Goal: Complete application form

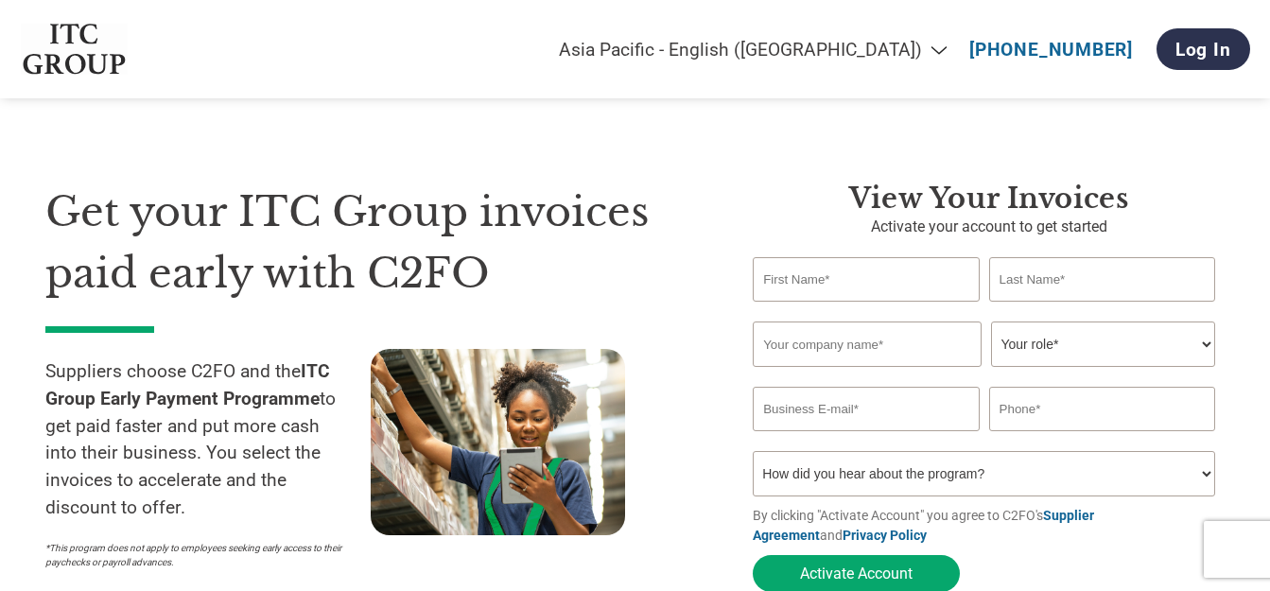
select select "en-IN"
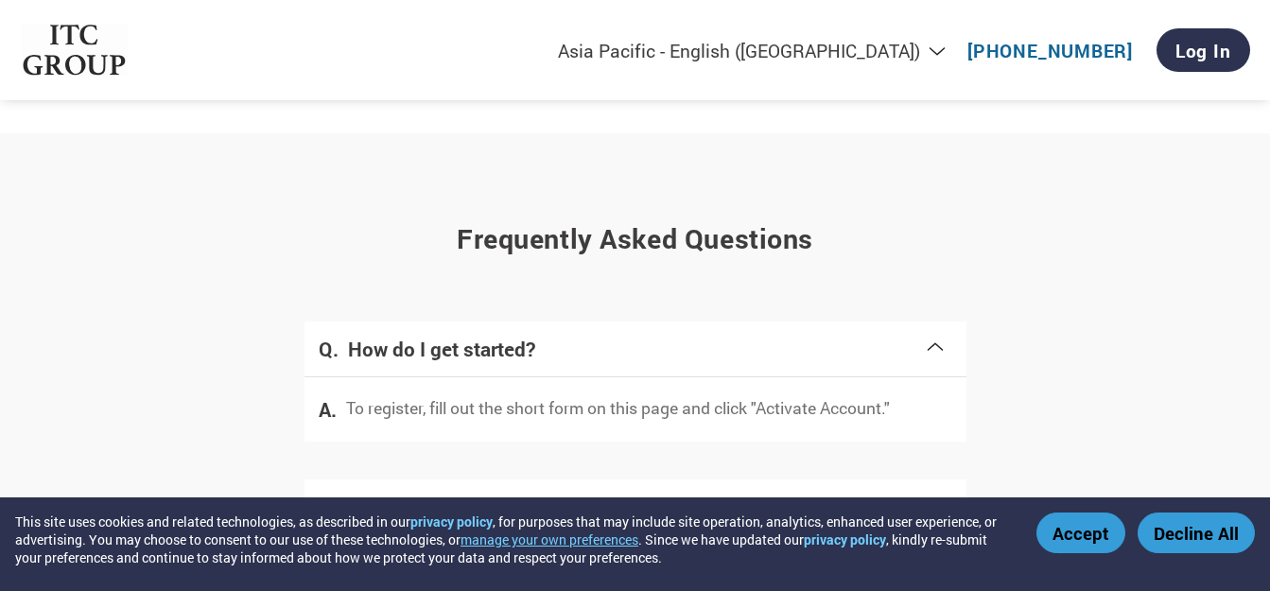
scroll to position [3498, 0]
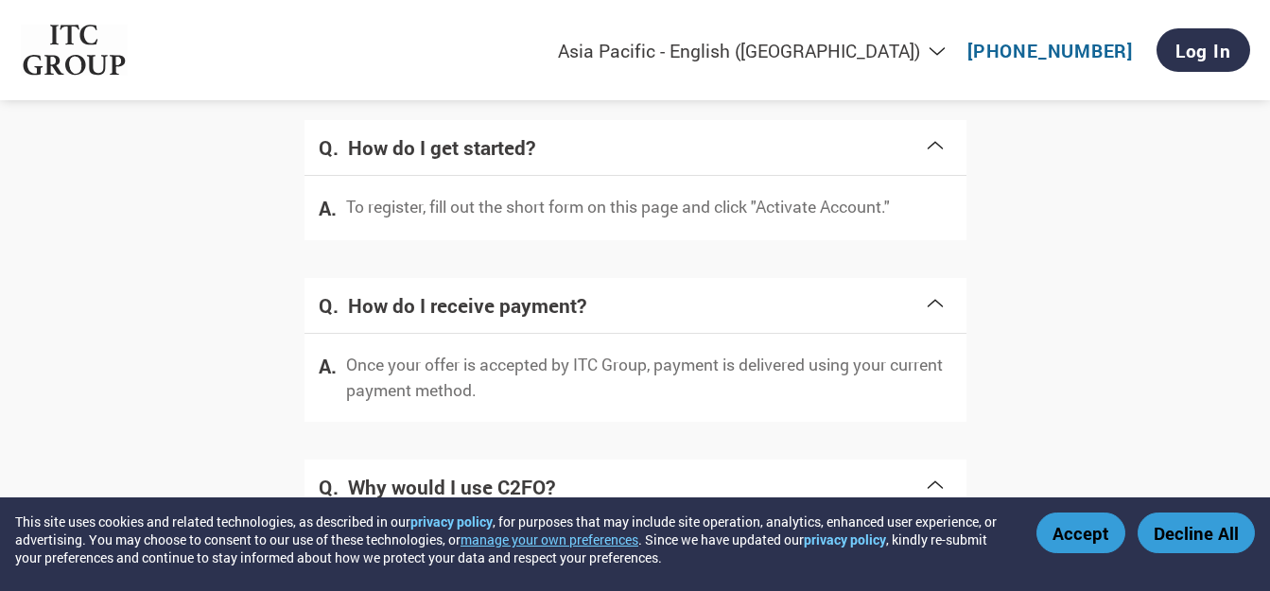
click at [1123, 308] on div "Frequently asked questions How do I get started? To register, fill out the shor…" at bounding box center [634, 407] width 1179 height 830
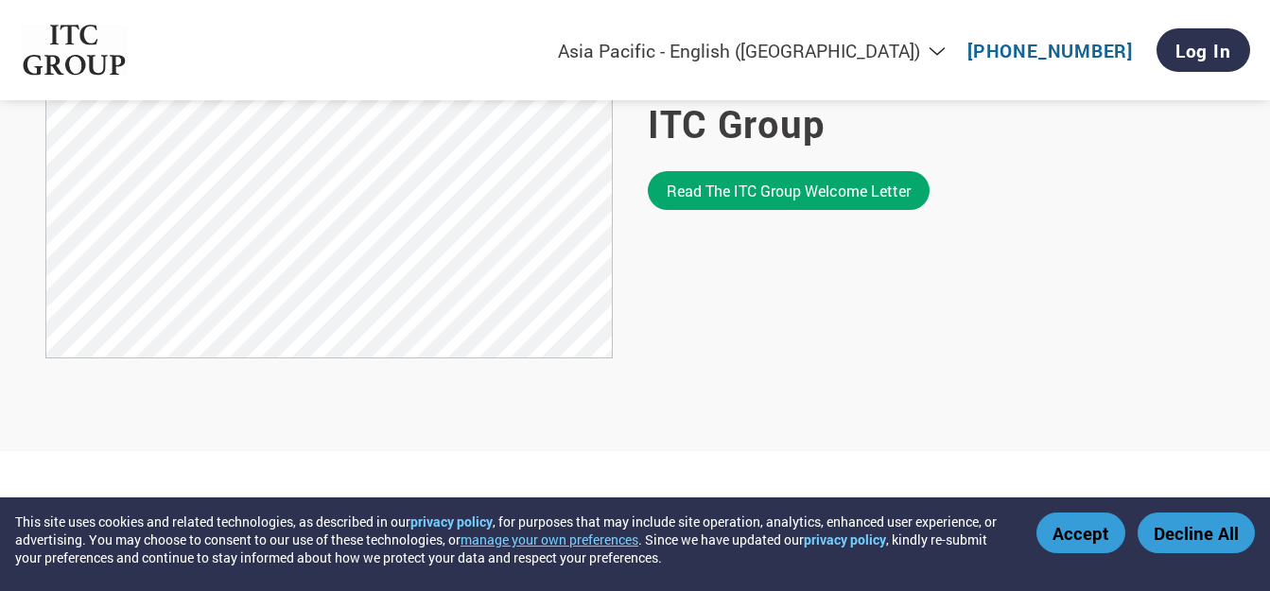
scroll to position [1512, 0]
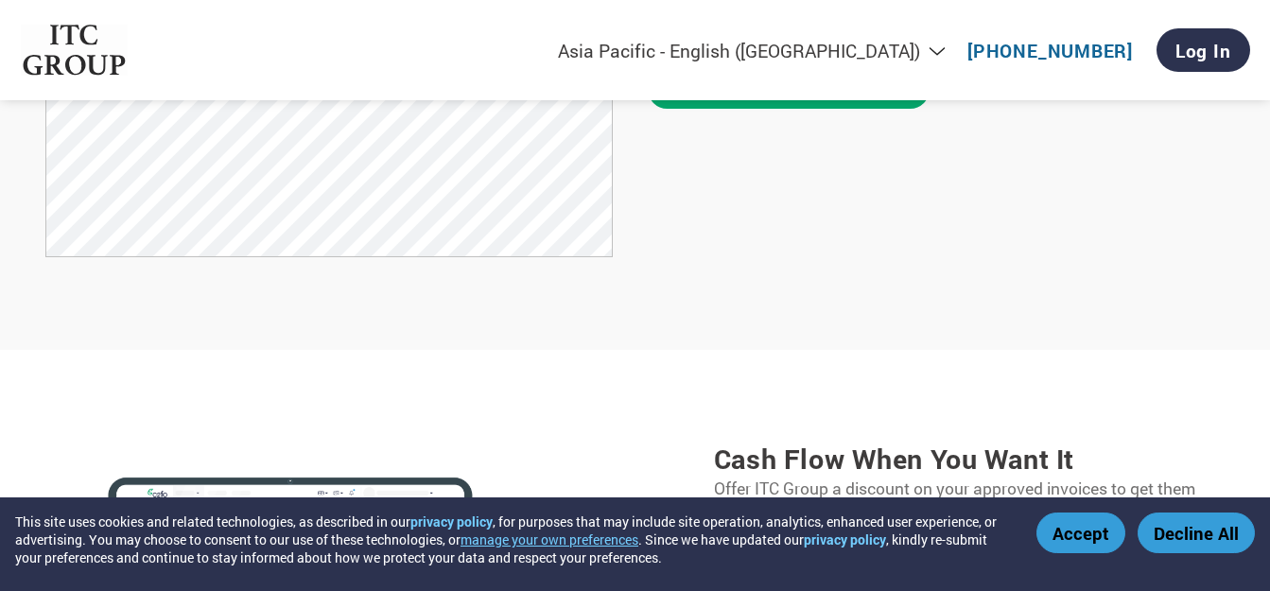
click at [943, 54] on select "Americas - English Américas - Español [GEOGRAPHIC_DATA] - Português [GEOGRAPHIC…" at bounding box center [739, 51] width 438 height 22
click at [1091, 244] on div "Introduction from ITC TEAM, ITC Group Read the ITC Group welcome letter" at bounding box center [936, 22] width 577 height 476
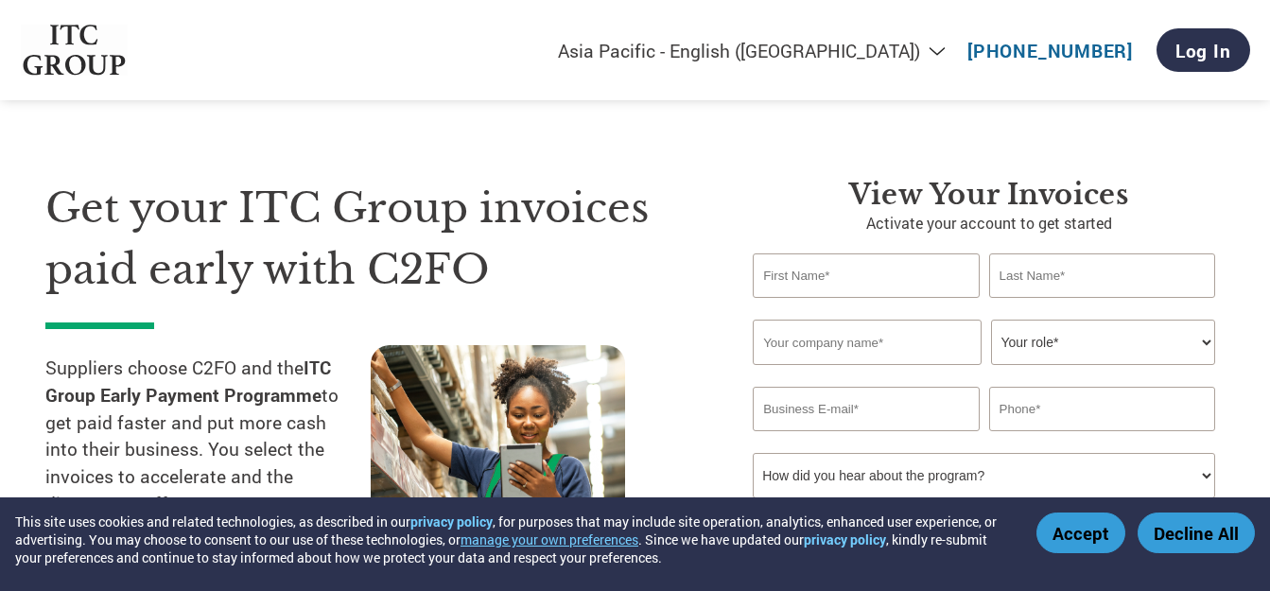
scroll to position [0, 0]
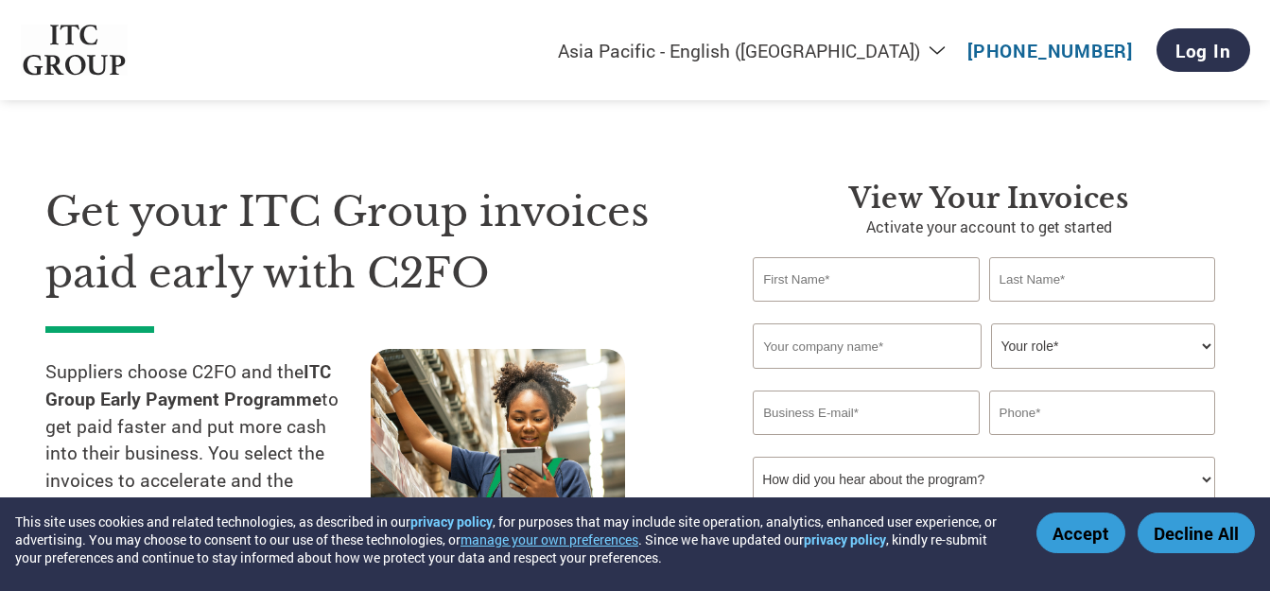
click at [882, 286] on input "text" at bounding box center [865, 279] width 226 height 44
click at [1100, 283] on input "text" at bounding box center [1102, 279] width 226 height 44
click at [904, 340] on input "text" at bounding box center [866, 345] width 229 height 45
click at [1074, 352] on select "Your role* CFO Controller Credit Manager Finance Director Treasurer CEO Preside…" at bounding box center [1103, 345] width 224 height 45
click at [900, 415] on input "email" at bounding box center [865, 412] width 226 height 44
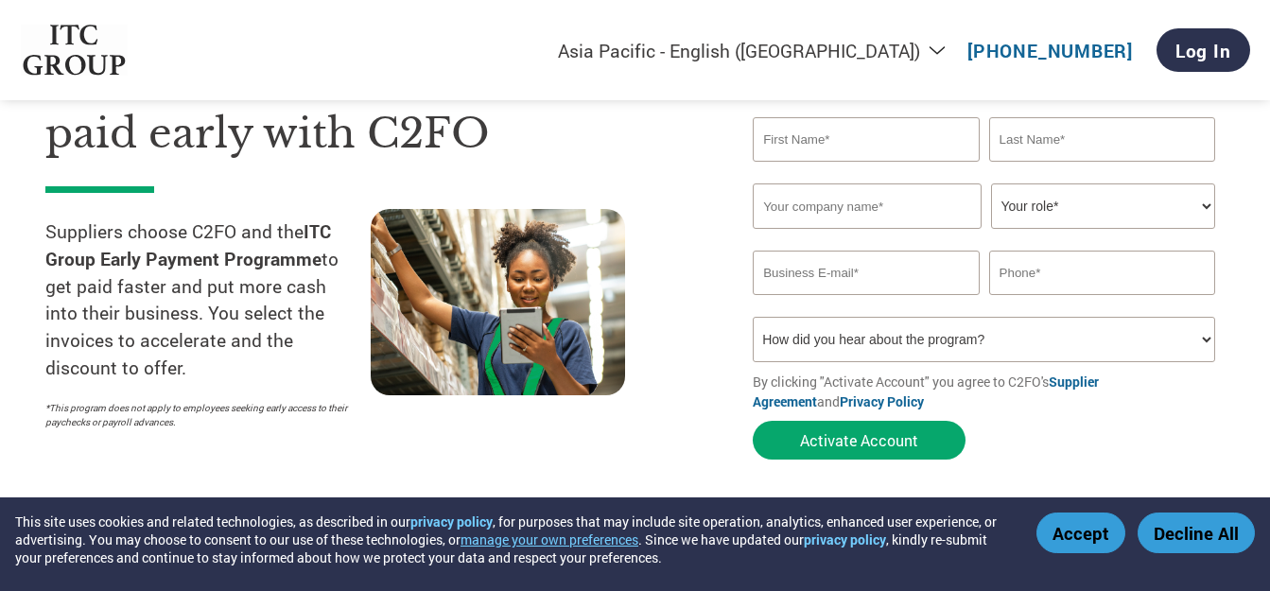
scroll to position [189, 0]
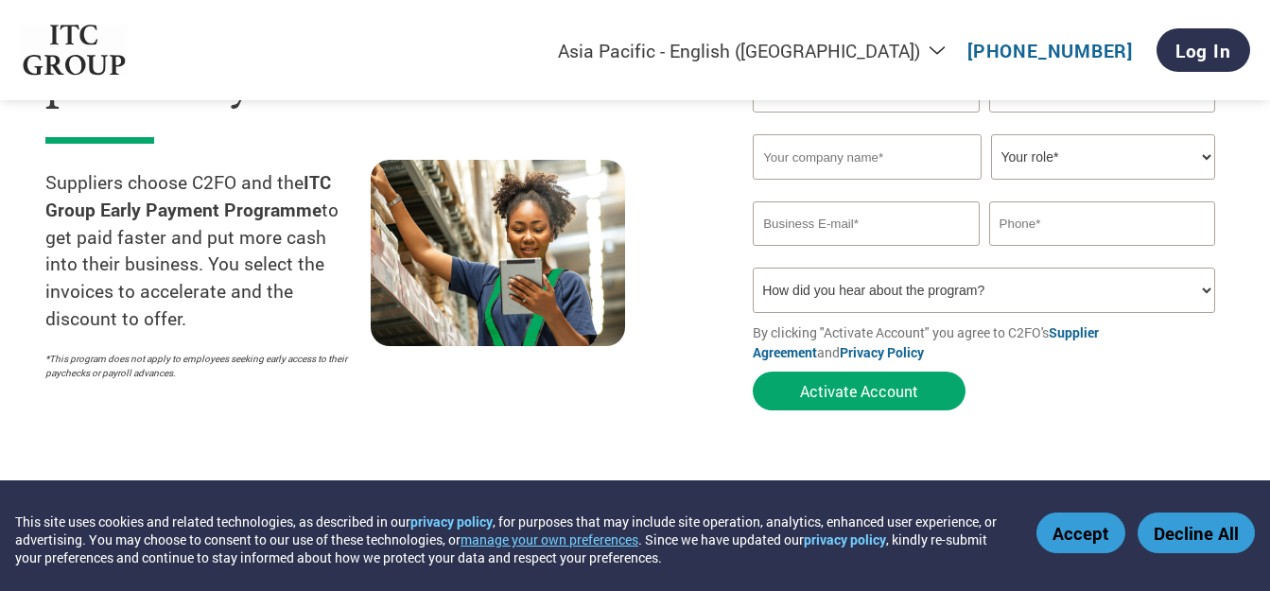
click at [873, 292] on select "How did you hear about the program? Received a letter Email Social Media Online…" at bounding box center [983, 290] width 462 height 45
click at [696, 358] on div at bounding box center [533, 275] width 325 height 230
